Goal: Find specific page/section: Find specific page/section

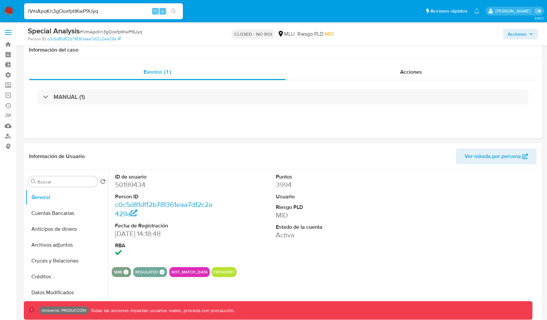
select select "10"
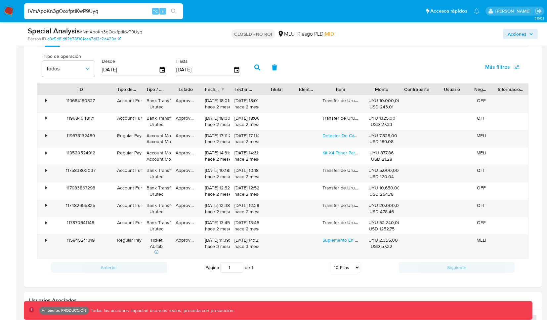
click at [342, 90] on div "Ítem" at bounding box center [340, 89] width 37 height 7
click at [44, 101] on div "•" at bounding box center [43, 103] width 12 height 17
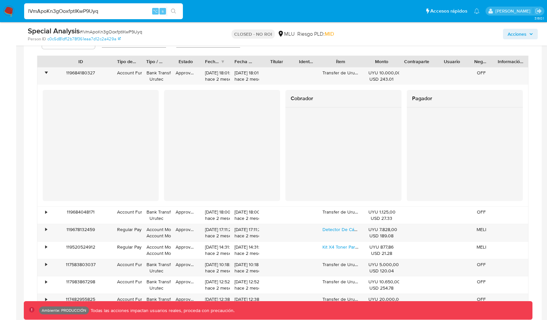
scroll to position [540, 0]
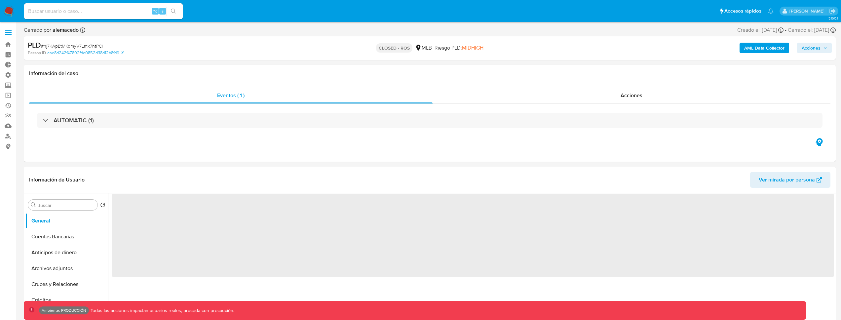
select select "10"
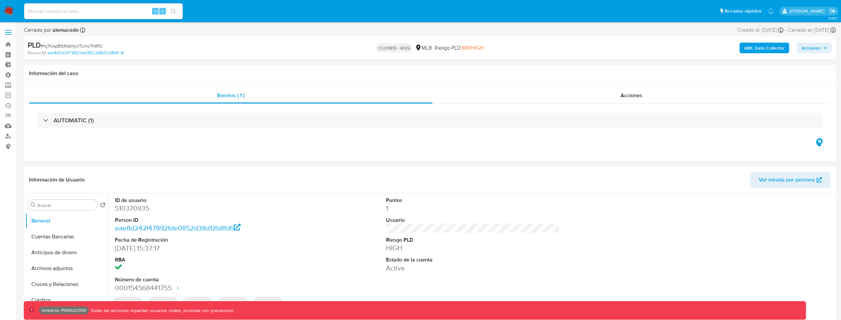
click at [100, 14] on input at bounding box center [103, 11] width 159 height 9
type input "techtrooper"
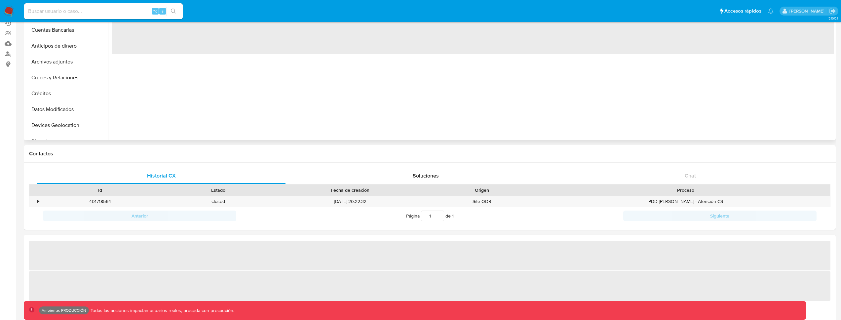
scroll to position [305, 0]
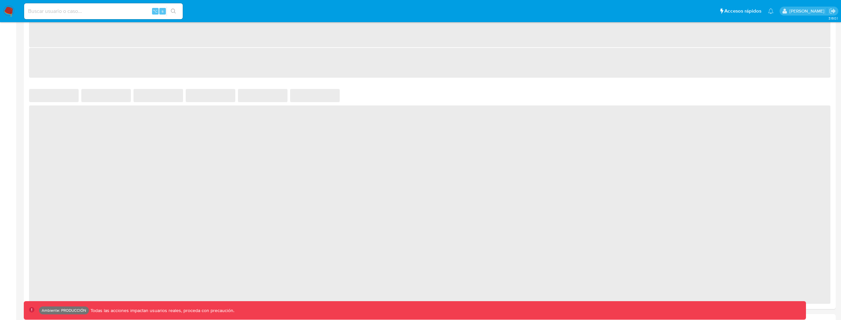
select select "10"
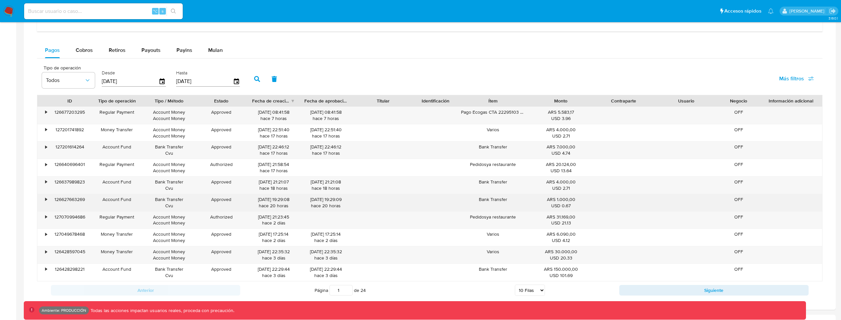
scroll to position [397, 0]
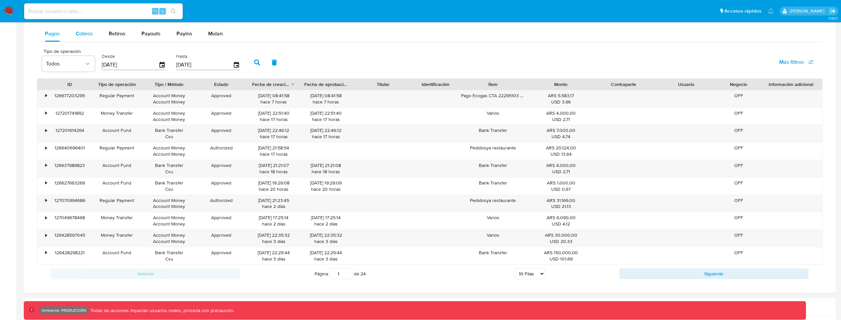
click at [91, 33] on span "Cobros" at bounding box center [84, 34] width 17 height 8
select select "10"
click at [254, 61] on icon "button" at bounding box center [257, 62] width 6 height 6
drag, startPoint x: 172, startPoint y: 100, endPoint x: 152, endPoint y: 94, distance: 20.9
click at [152, 94] on div "• 126720984655 Money Transfer Account Money Account Money Approved 23/09/2025 1…" at bounding box center [429, 98] width 785 height 17
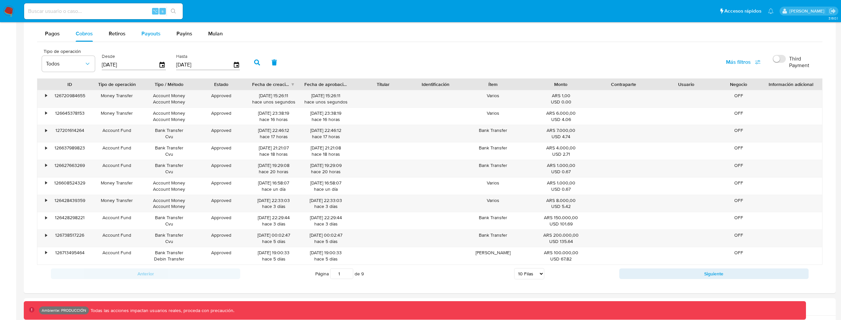
click at [149, 34] on span "Payouts" at bounding box center [150, 34] width 19 height 8
select select "10"
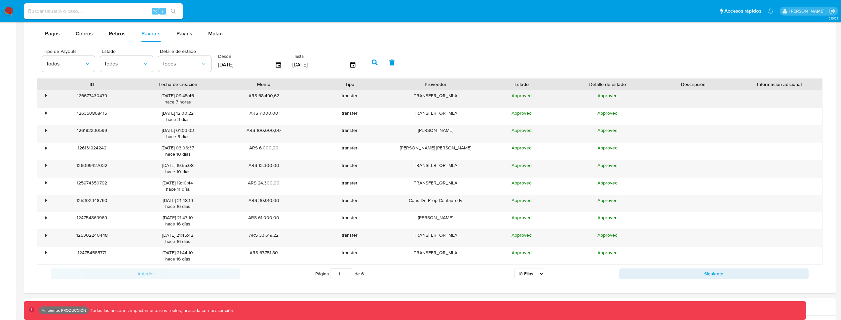
click at [46, 95] on div "•" at bounding box center [46, 96] width 2 height 6
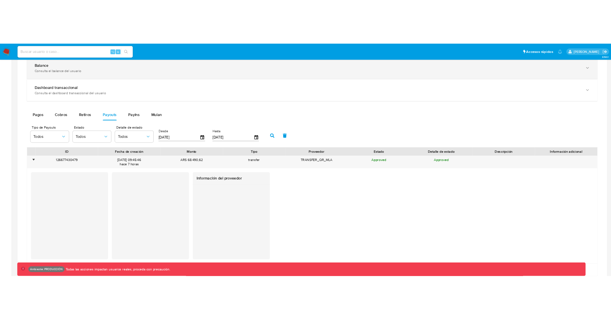
scroll to position [326, 0]
